Goal: Information Seeking & Learning: Learn about a topic

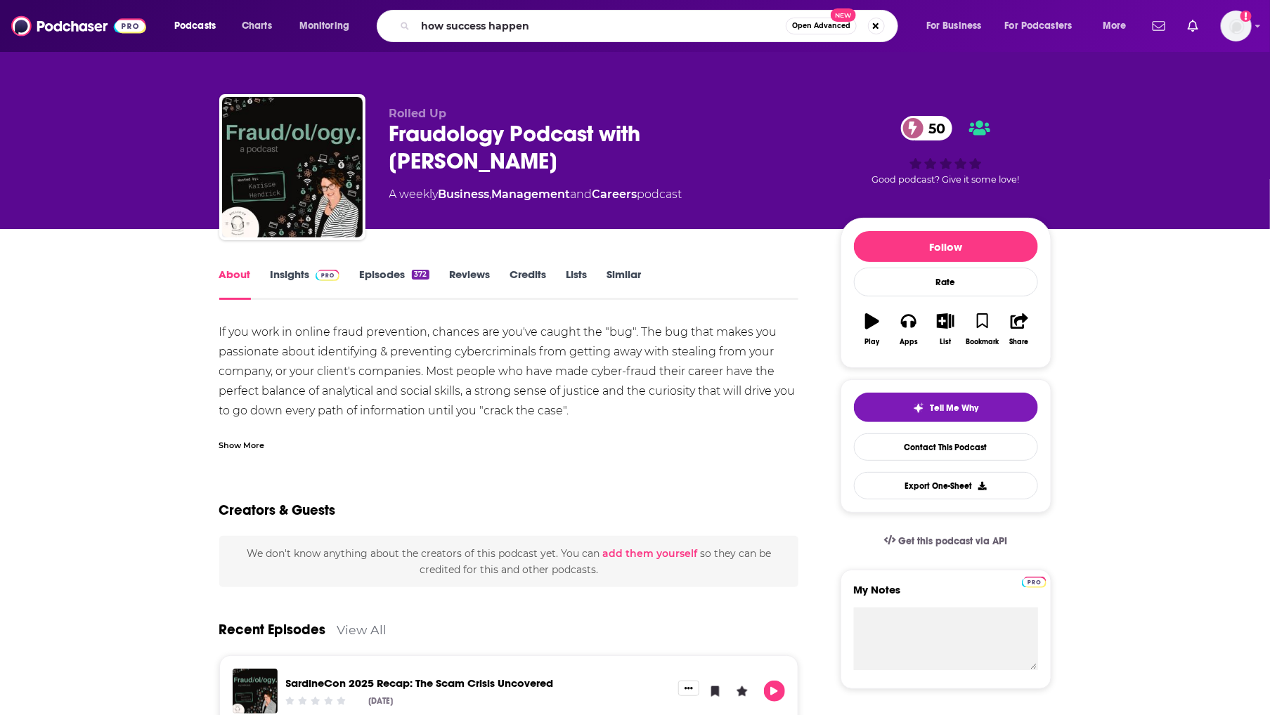
type input "how success happens"
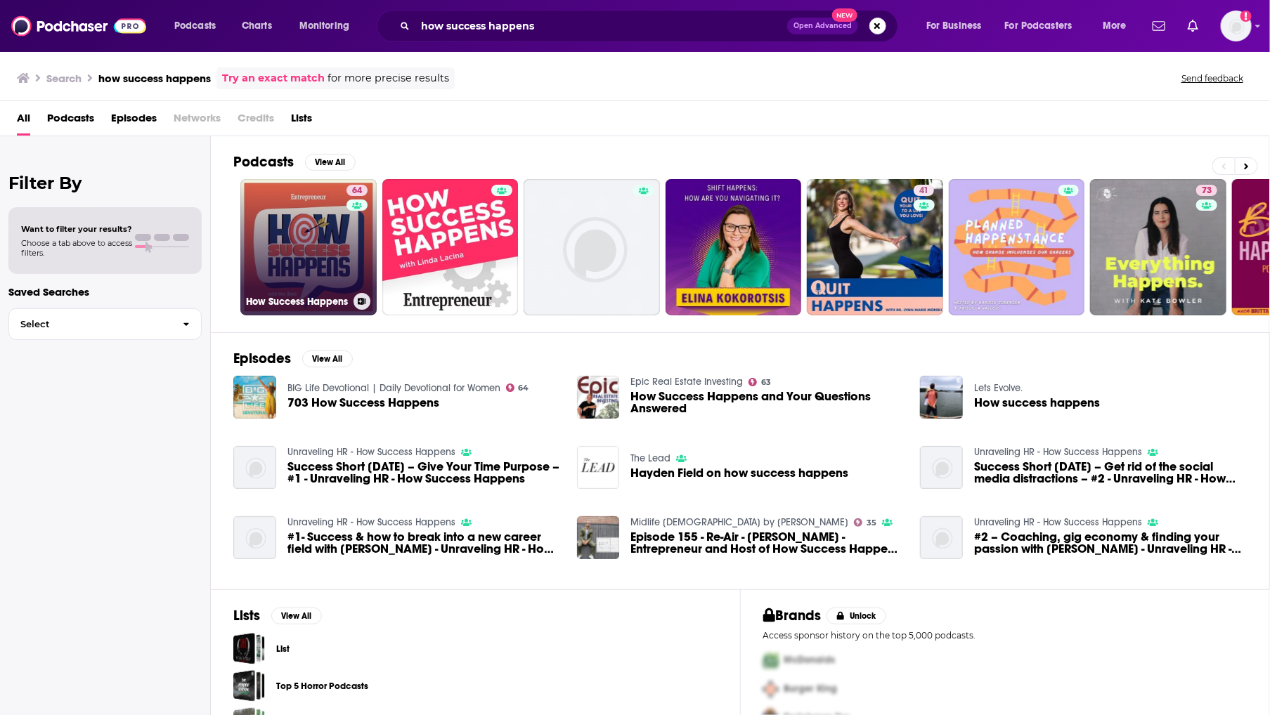
click at [337, 266] on link "64 How Success Happens" at bounding box center [308, 247] width 136 height 136
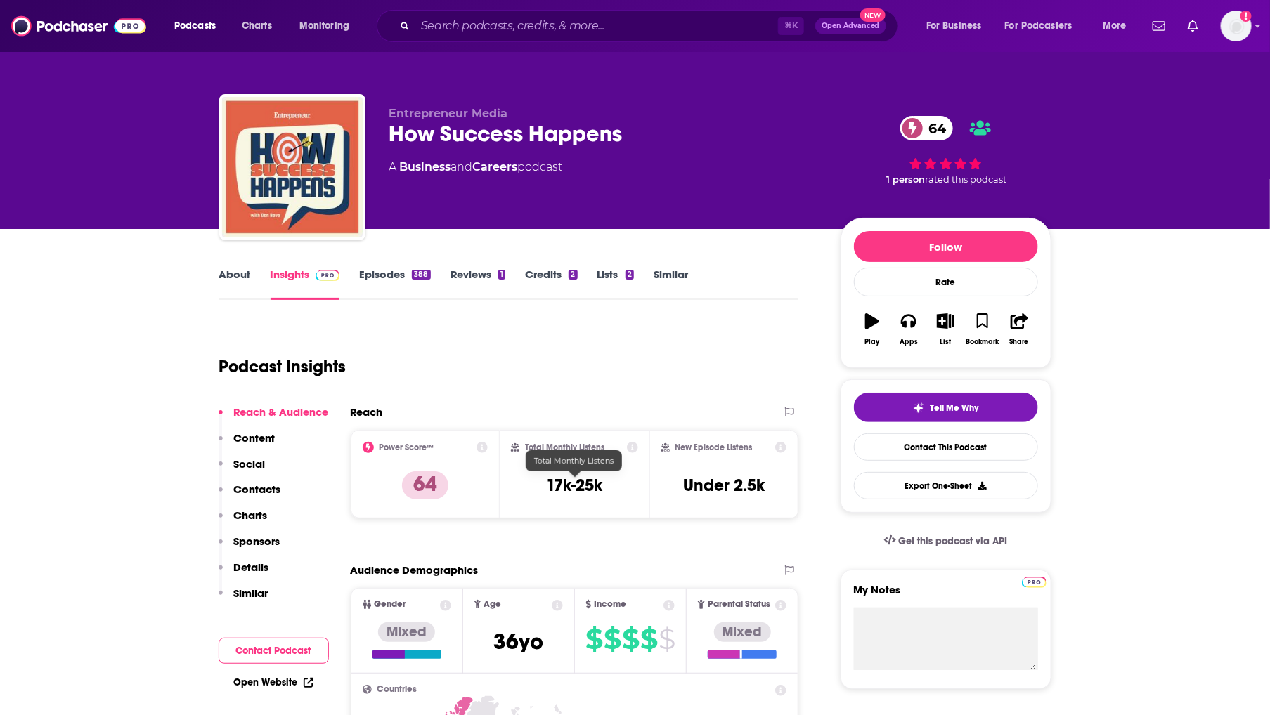
click at [578, 489] on h3 "17k-25k" at bounding box center [574, 485] width 56 height 21
copy div "17k-25k"
